Goal: Information Seeking & Learning: Check status

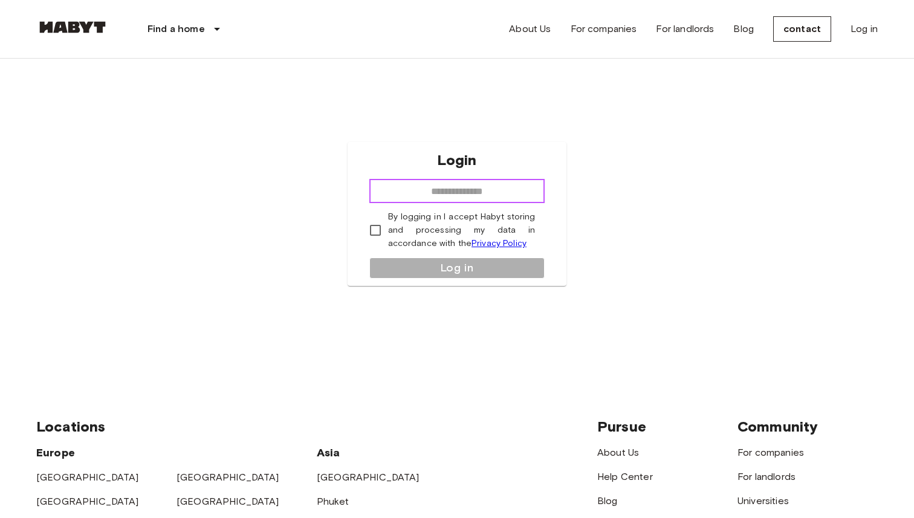
click at [455, 190] on input "email" at bounding box center [457, 191] width 176 height 24
type input "**********"
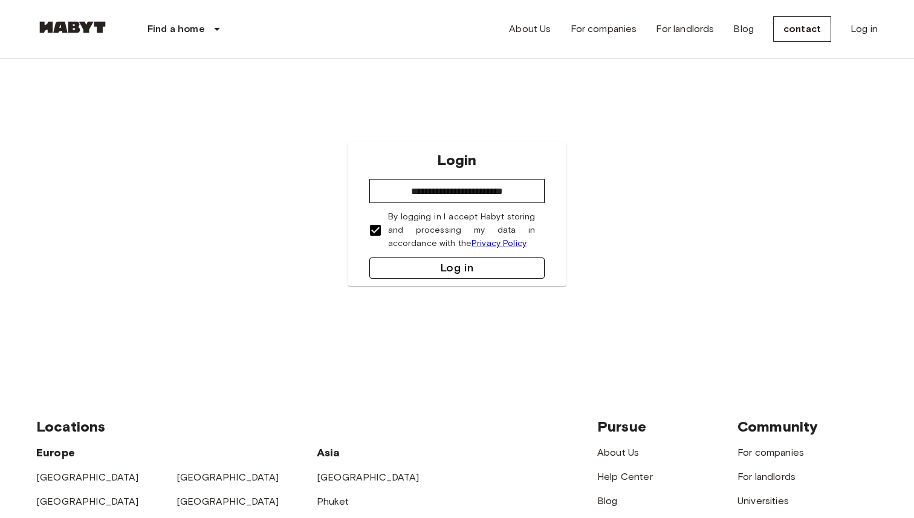
click at [434, 268] on button "Log in" at bounding box center [457, 267] width 176 height 21
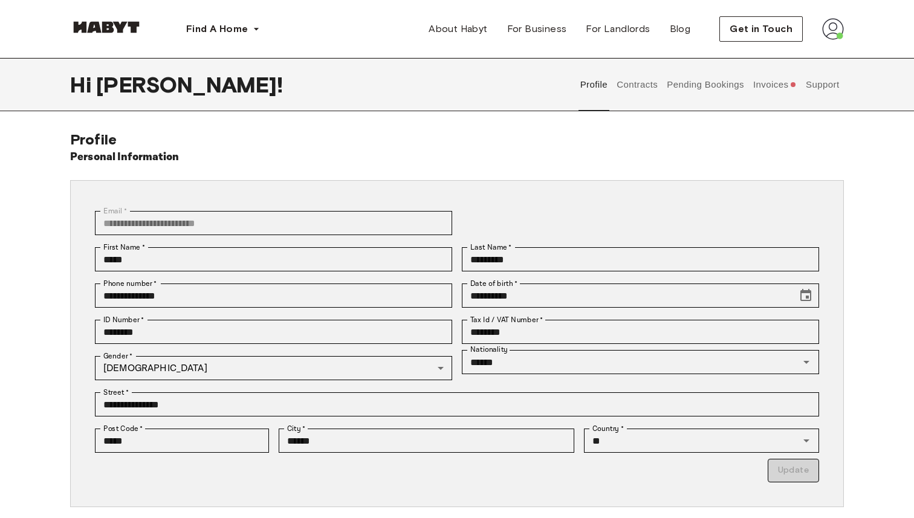
click at [771, 83] on button "Invoices" at bounding box center [774, 84] width 47 height 53
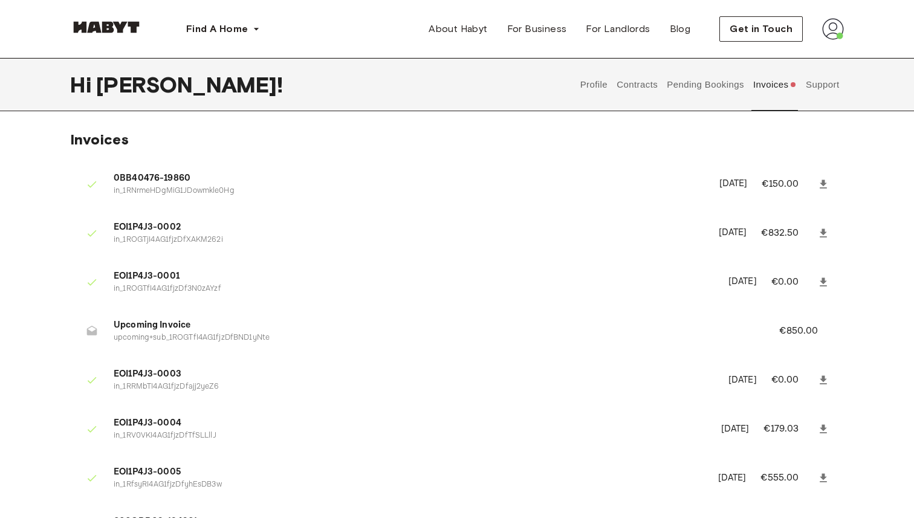
click at [494, 401] on ul "0BB40476-19860 in_1RNrmeHDgMiG1JDowmkle0Hg May 12th, 2025 €150.00 EOI1P4J3-0002…" at bounding box center [456, 481] width 773 height 646
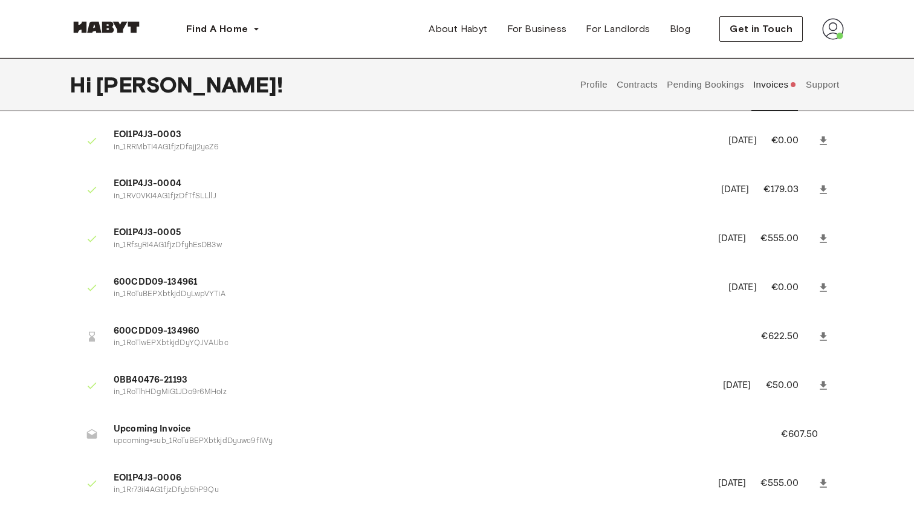
scroll to position [213, 0]
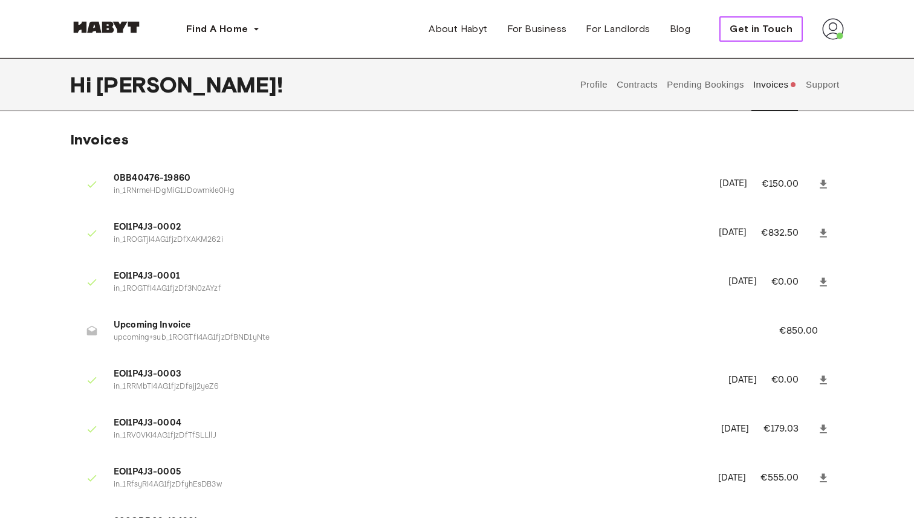
click at [731, 20] on button "Get in Touch" at bounding box center [760, 28] width 83 height 25
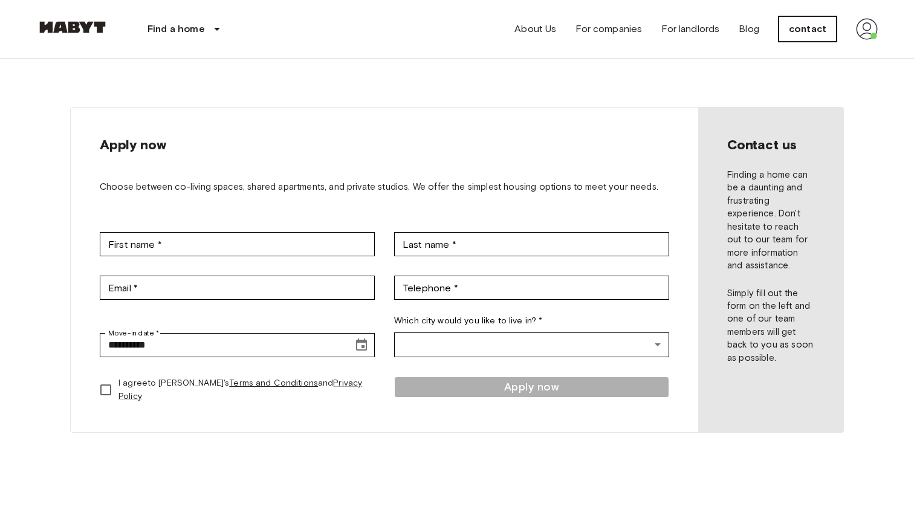
click at [808, 29] on font "contact" at bounding box center [806, 28] width 37 height 11
click at [860, 36] on img at bounding box center [867, 29] width 22 height 22
click at [838, 52] on li "Profile" at bounding box center [843, 51] width 121 height 22
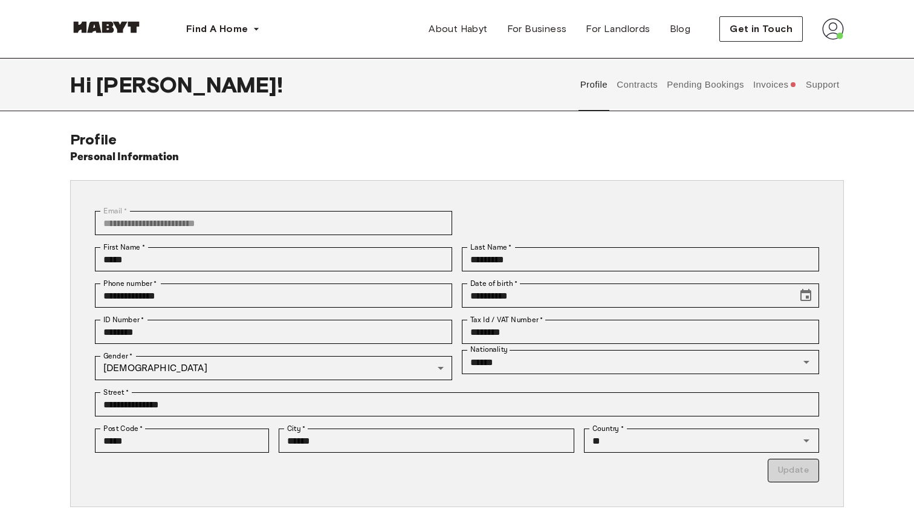
click at [833, 93] on button "Support" at bounding box center [822, 84] width 37 height 53
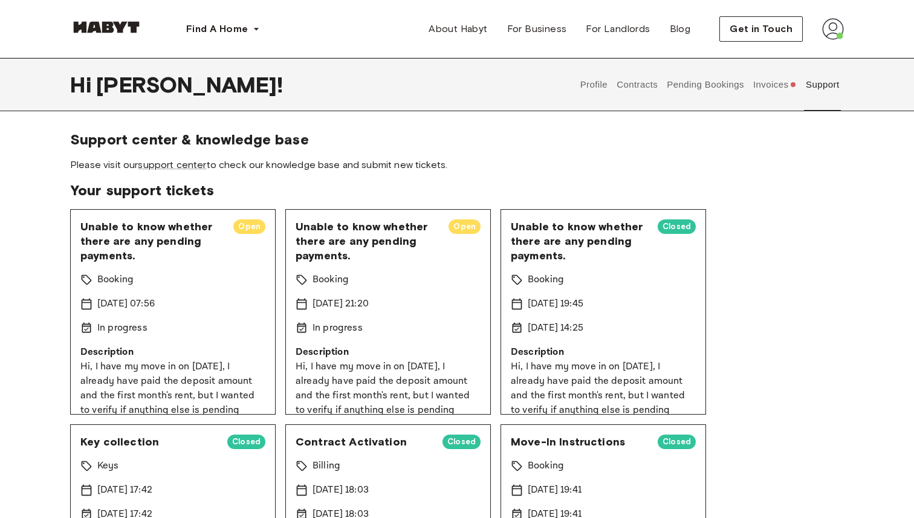
click at [161, 329] on div "In progress" at bounding box center [172, 328] width 185 height 15
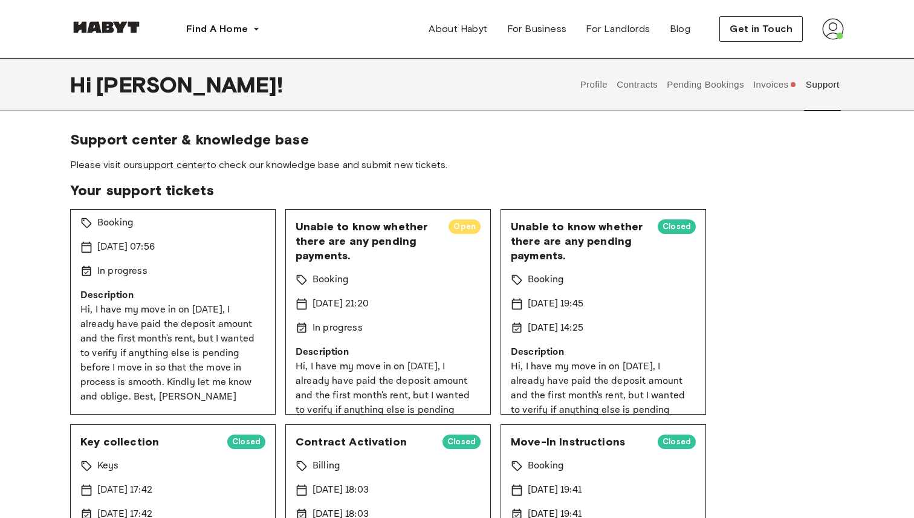
click at [189, 363] on p "Hi, I have my move in on [DATE], I already have paid the deposit amount and the…" at bounding box center [172, 354] width 185 height 102
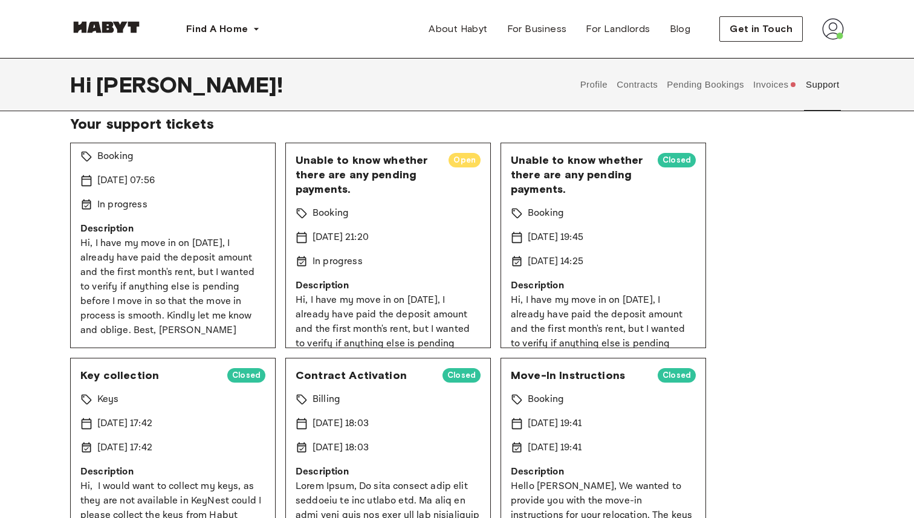
scroll to position [0, 0]
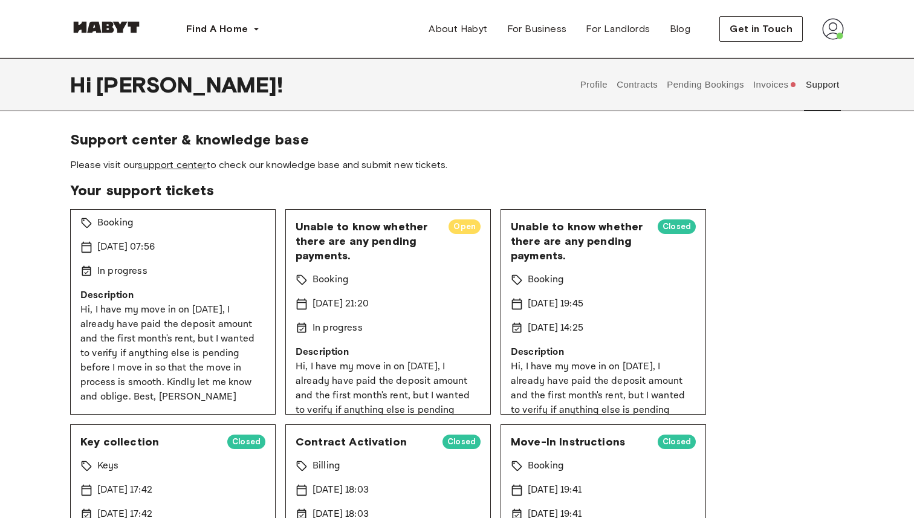
click at [200, 169] on link "support center" at bounding box center [172, 164] width 68 height 11
